Goal: Task Accomplishment & Management: Use online tool/utility

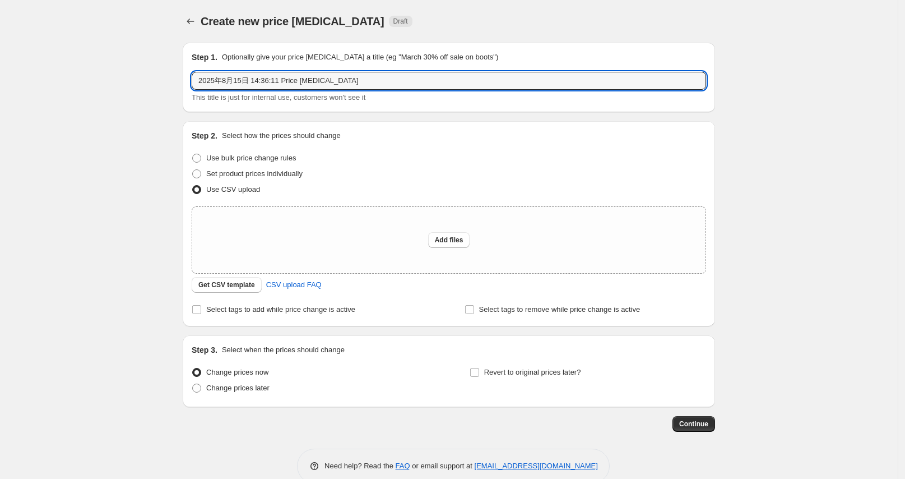
click at [143, 88] on div "Create new price [MEDICAL_DATA]. This page is ready Create new price [MEDICAL_D…" at bounding box center [449, 250] width 898 height 500
type input "20250818_NL"
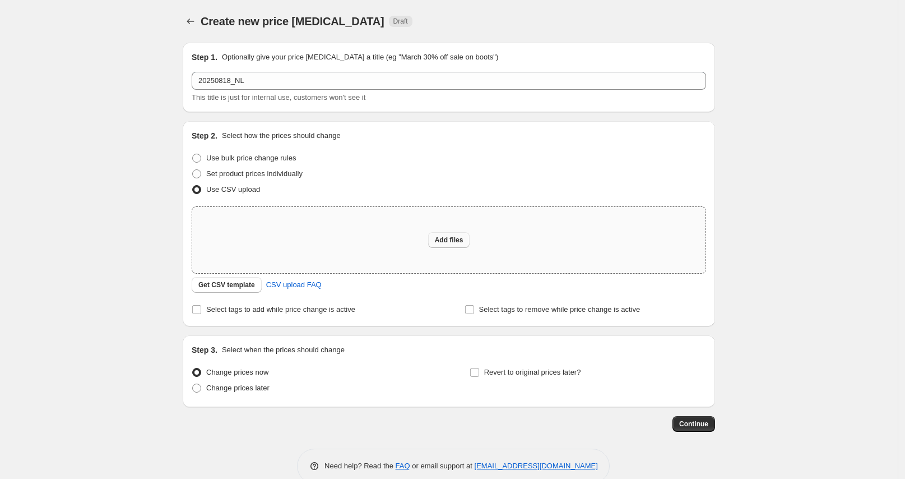
click at [456, 239] on span "Add files" at bounding box center [449, 239] width 29 height 9
type input "C:\fakepath\20250818_NL.xlsx"
click at [245, 287] on span "Get CSV template" at bounding box center [226, 284] width 57 height 9
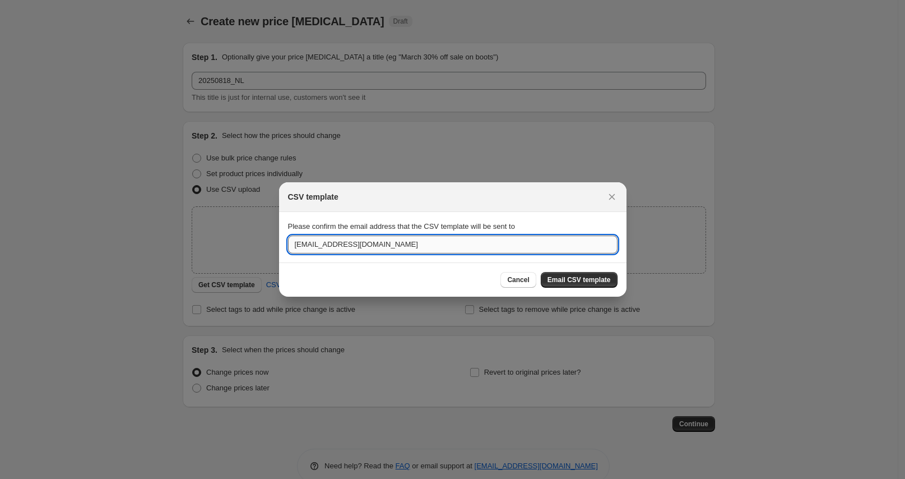
click at [329, 245] on input "[EMAIL_ADDRESS][DOMAIN_NAME]" at bounding box center [452, 244] width 329 height 18
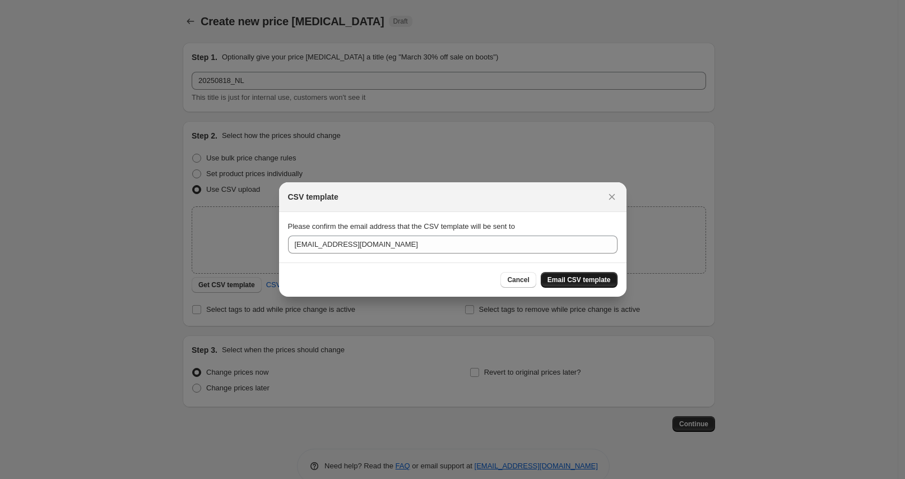
click at [572, 277] on span "Email CSV template" at bounding box center [578, 279] width 63 height 9
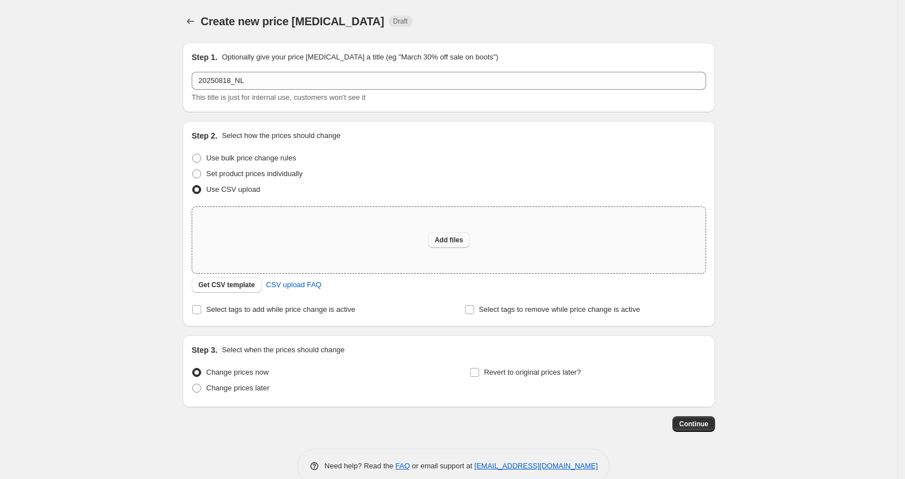
click at [454, 239] on span "Add files" at bounding box center [449, 239] width 29 height 9
type input "C:\fakepath\20250818_NL_New.csv"
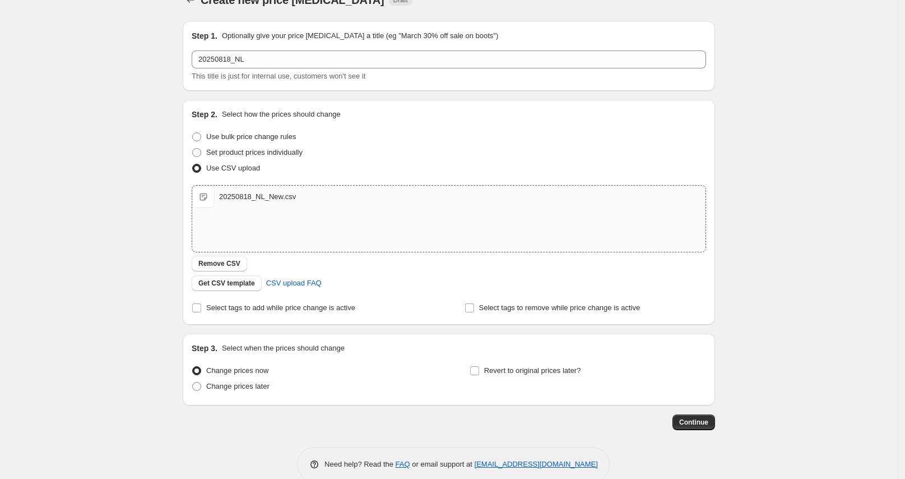
scroll to position [40, 0]
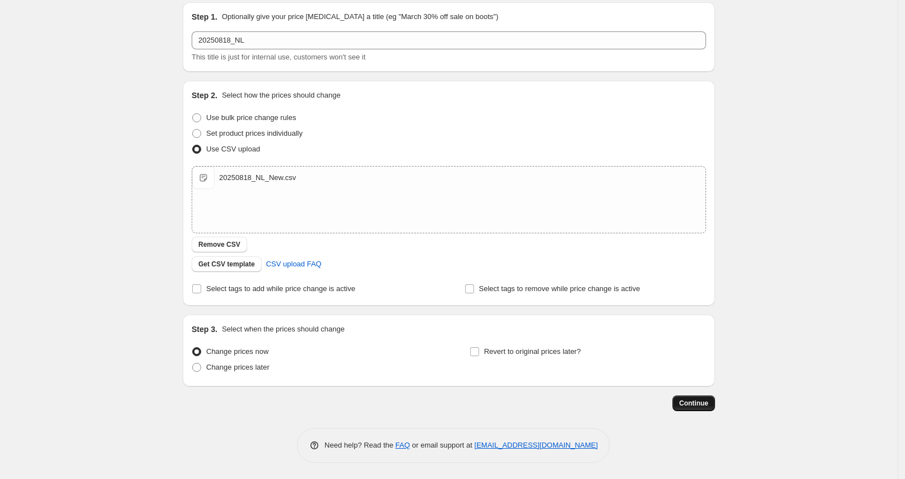
click at [687, 401] on span "Continue" at bounding box center [693, 402] width 29 height 9
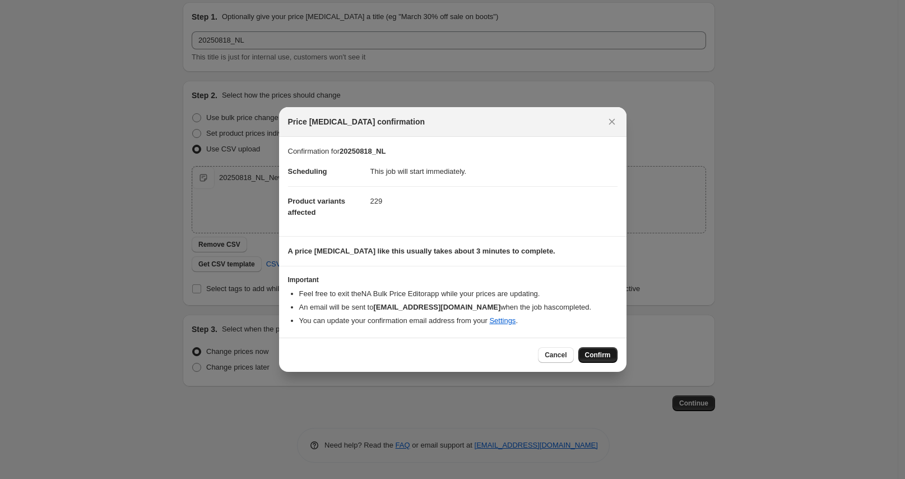
click at [597, 352] on span "Confirm" at bounding box center [598, 354] width 26 height 9
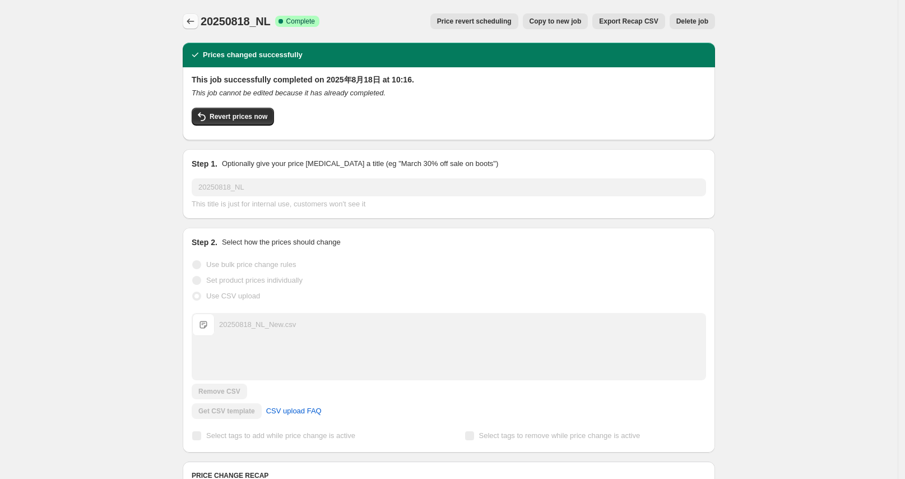
click at [193, 22] on icon "Price change jobs" at bounding box center [190, 21] width 11 height 11
